Goal: Task Accomplishment & Management: Manage account settings

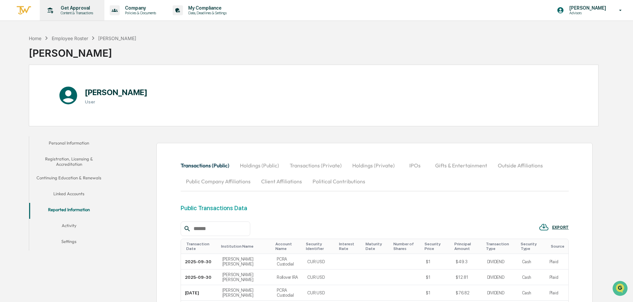
click at [74, 11] on p "Content & Transactions" at bounding box center [75, 13] width 41 height 5
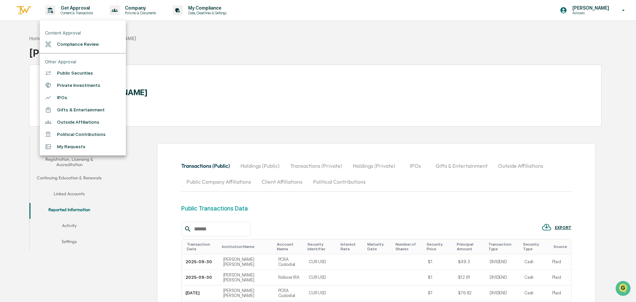
click at [79, 126] on li "Outside Affiliations" at bounding box center [83, 122] width 86 height 12
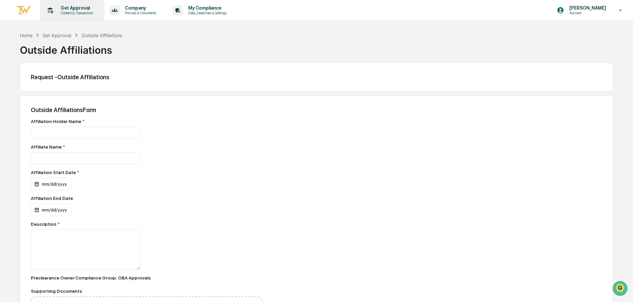
click at [77, 7] on p "Get Approval" at bounding box center [75, 7] width 41 height 5
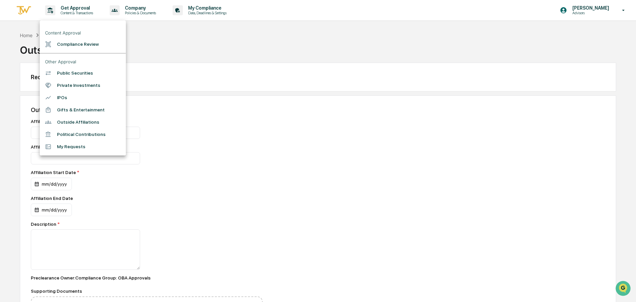
click at [23, 10] on div at bounding box center [318, 151] width 636 height 302
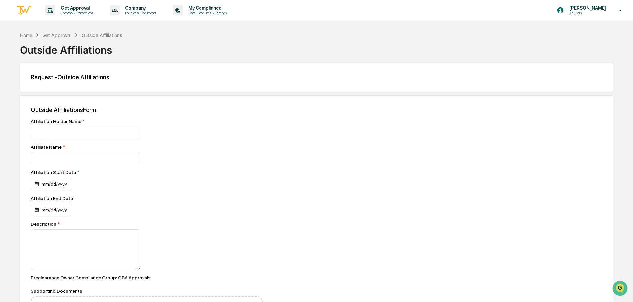
click at [24, 12] on img at bounding box center [24, 10] width 16 height 11
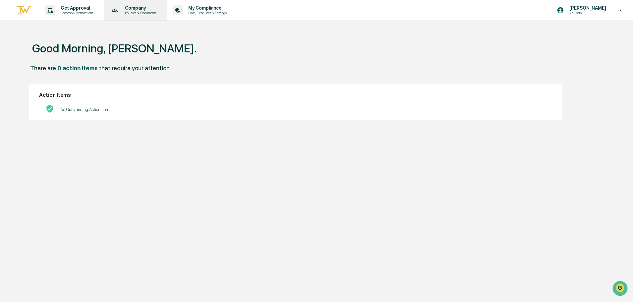
click at [142, 13] on p "Policies & Documents" at bounding box center [140, 13] width 40 height 5
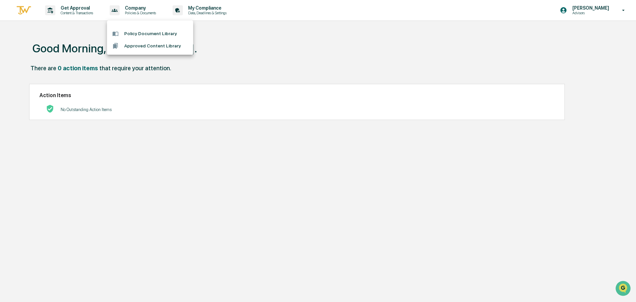
click at [193, 7] on div at bounding box center [318, 151] width 636 height 302
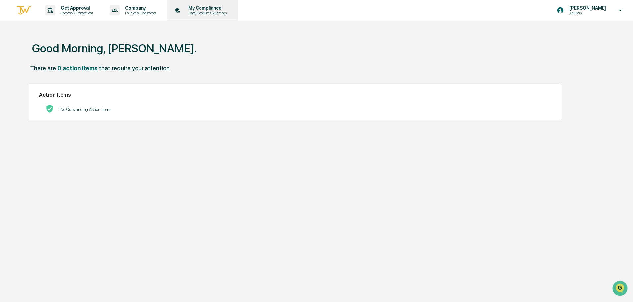
click at [198, 9] on p "My Compliance" at bounding box center [206, 7] width 47 height 5
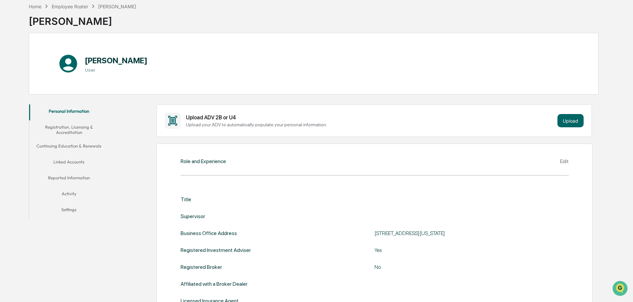
scroll to position [33, 0]
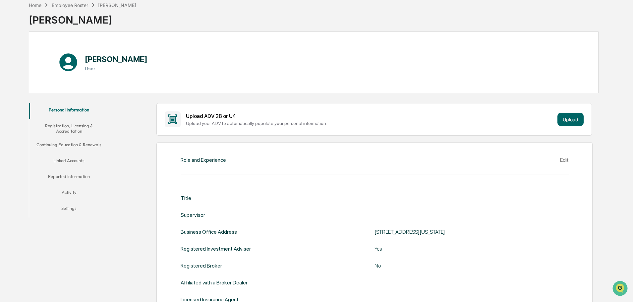
click at [71, 176] on button "Reported Information" at bounding box center [68, 178] width 79 height 16
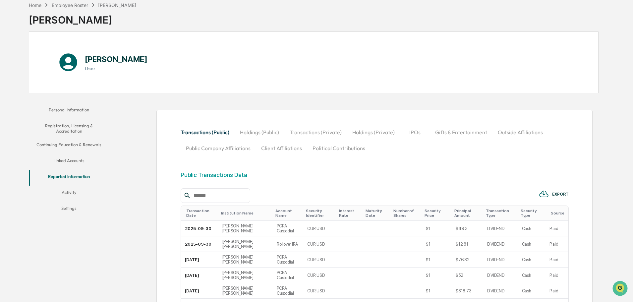
click at [516, 134] on button "Outside Affiliations" at bounding box center [520, 132] width 56 height 16
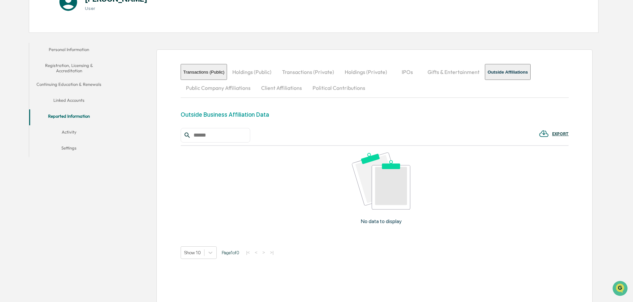
scroll to position [99, 0]
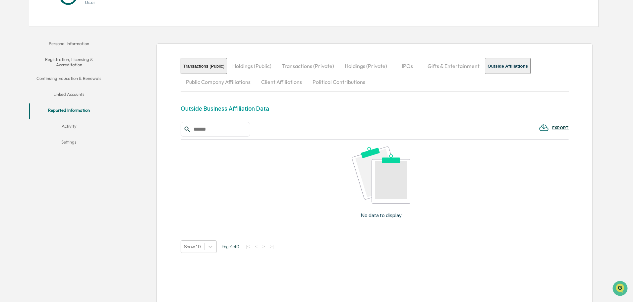
click at [229, 108] on div "Outside Business Affiliation Data" at bounding box center [224, 108] width 88 height 7
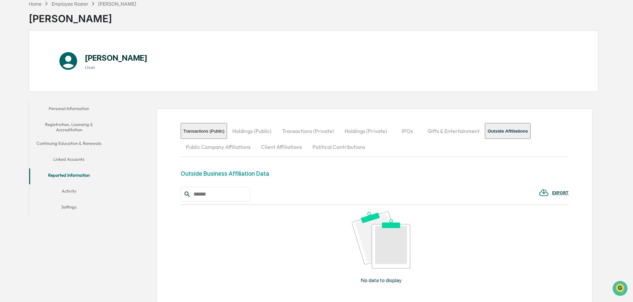
scroll to position [33, 0]
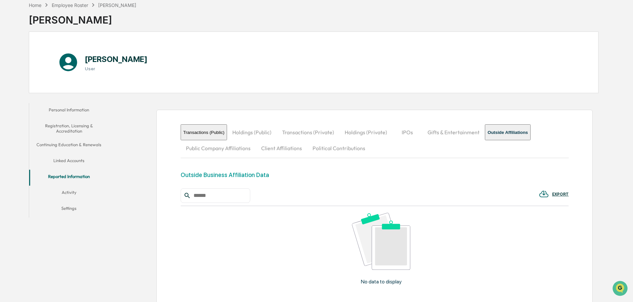
click at [78, 127] on button "Registration, Licensing & Accreditation" at bounding box center [68, 128] width 79 height 19
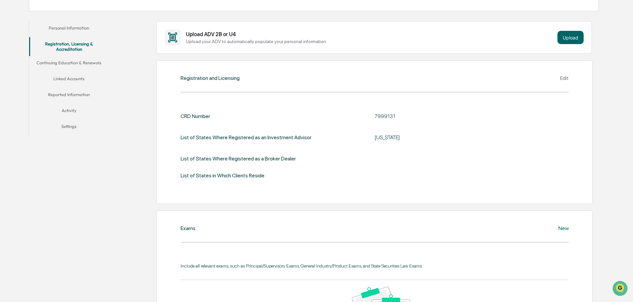
scroll to position [30, 0]
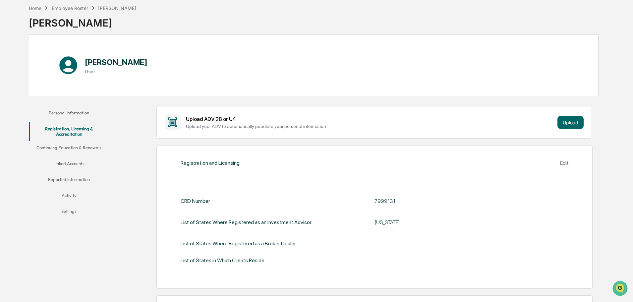
click at [69, 195] on button "Activity" at bounding box center [68, 196] width 79 height 16
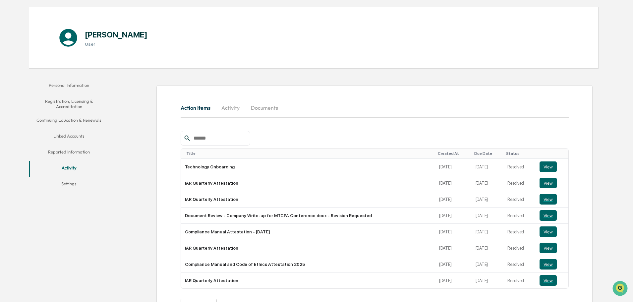
scroll to position [63, 0]
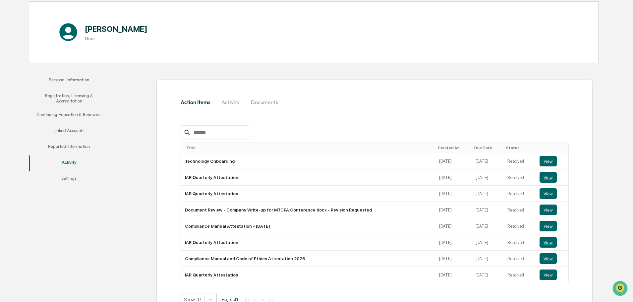
drag, startPoint x: 78, startPoint y: 147, endPoint x: 109, endPoint y: 130, distance: 35.3
click at [109, 130] on div "Personal Information Registration, Licensing & Accreditation Continuing Educati…" at bounding box center [70, 129] width 83 height 118
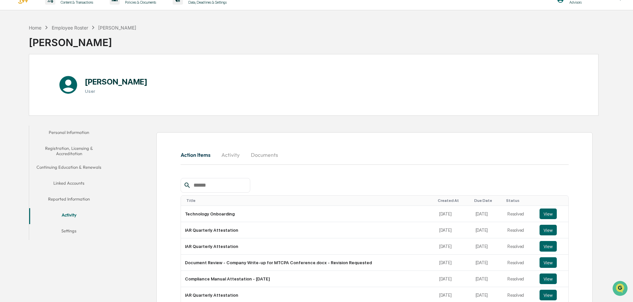
scroll to position [0, 0]
